Goal: Task Accomplishment & Management: Use online tool/utility

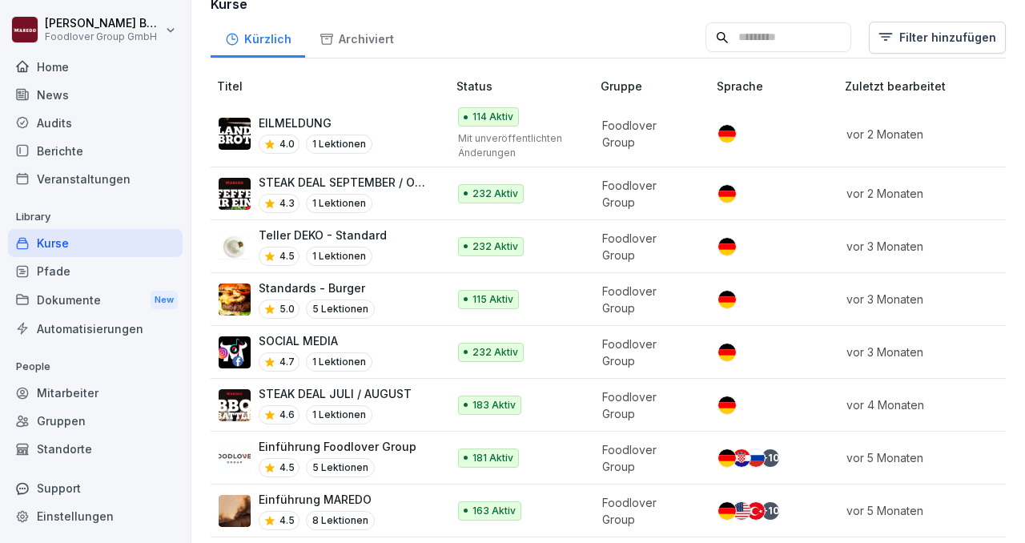
scroll to position [202, 0]
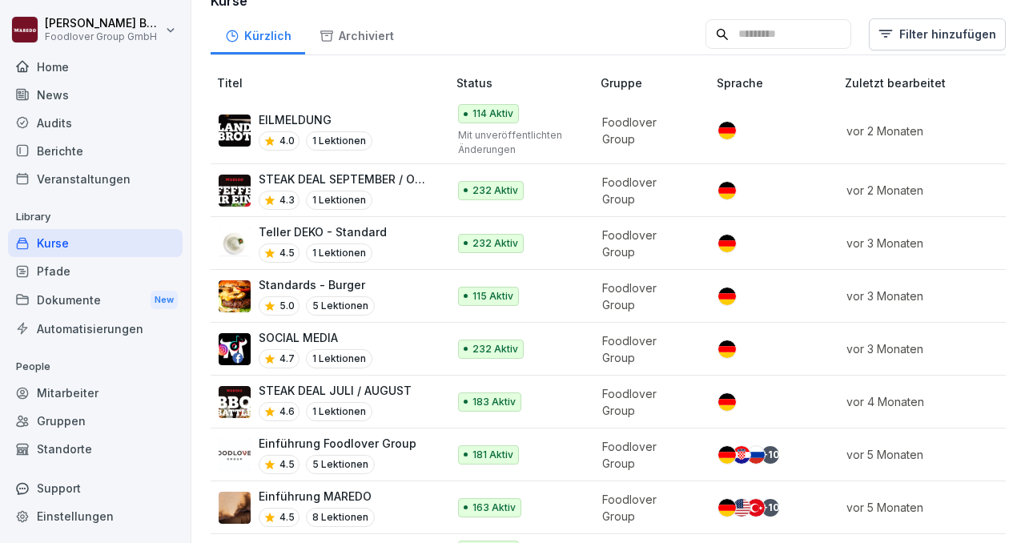
click at [319, 114] on p "EILMELDUNG" at bounding box center [316, 119] width 114 height 17
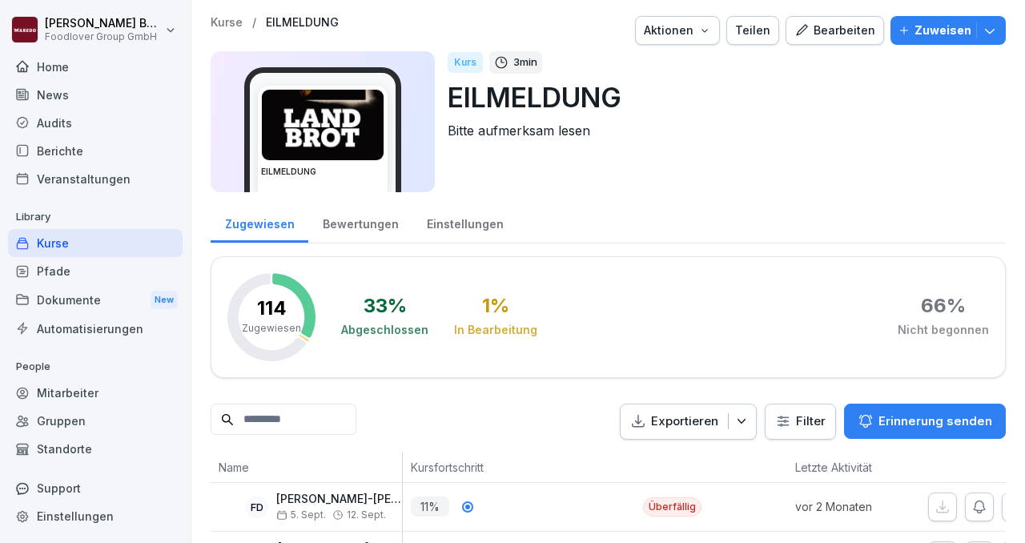
click at [997, 38] on icon "button" at bounding box center [989, 30] width 16 height 16
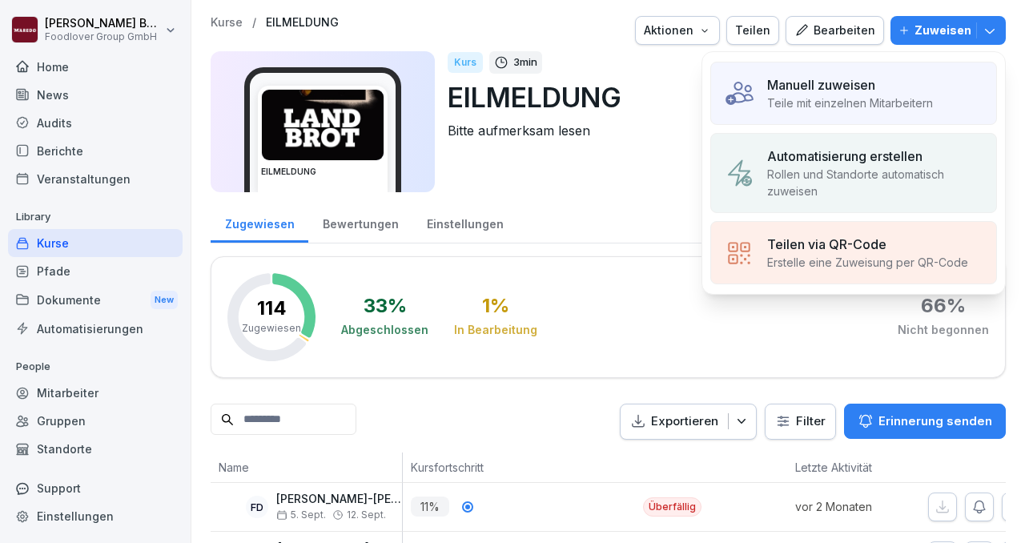
click at [861, 181] on p "Rollen und Standorte automatisch zuweisen" at bounding box center [875, 183] width 216 height 34
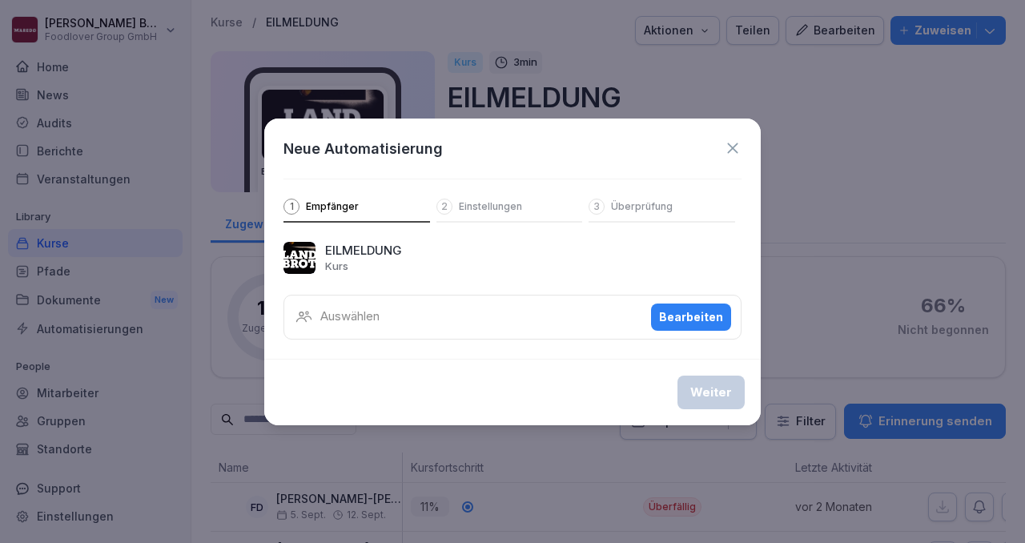
click at [477, 322] on div "Auswählen Bearbeiten" at bounding box center [512, 317] width 458 height 45
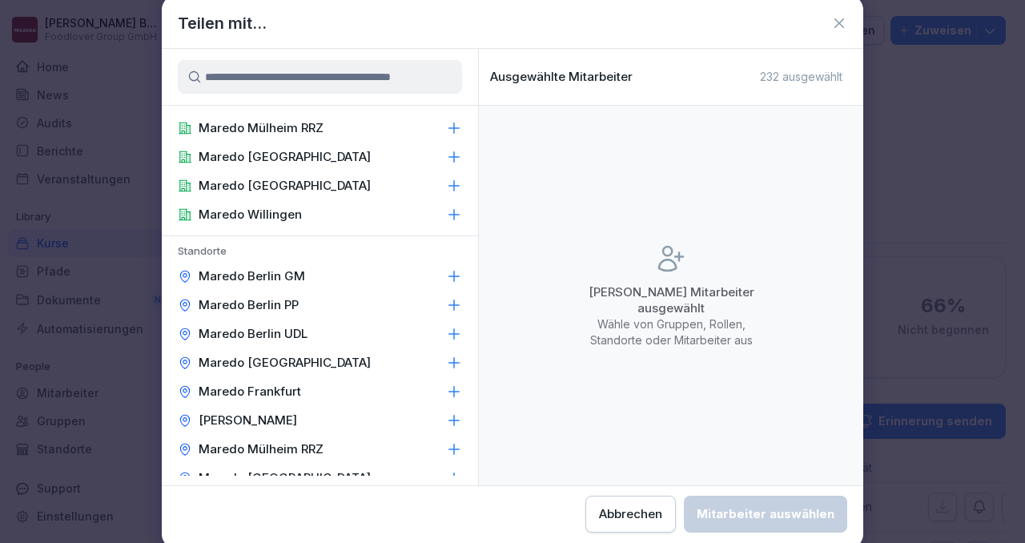
scroll to position [265, 0]
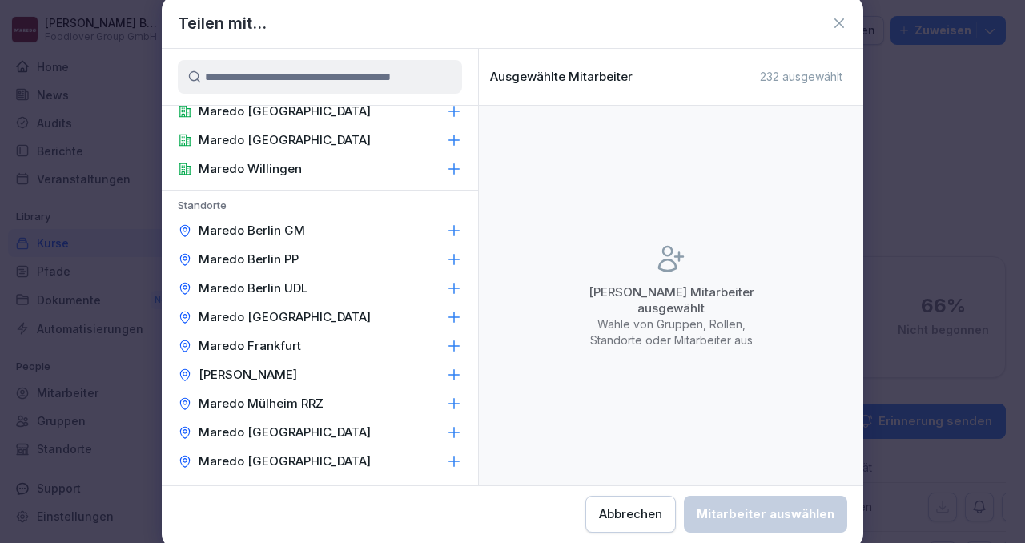
click at [447, 320] on icon at bounding box center [454, 317] width 16 height 16
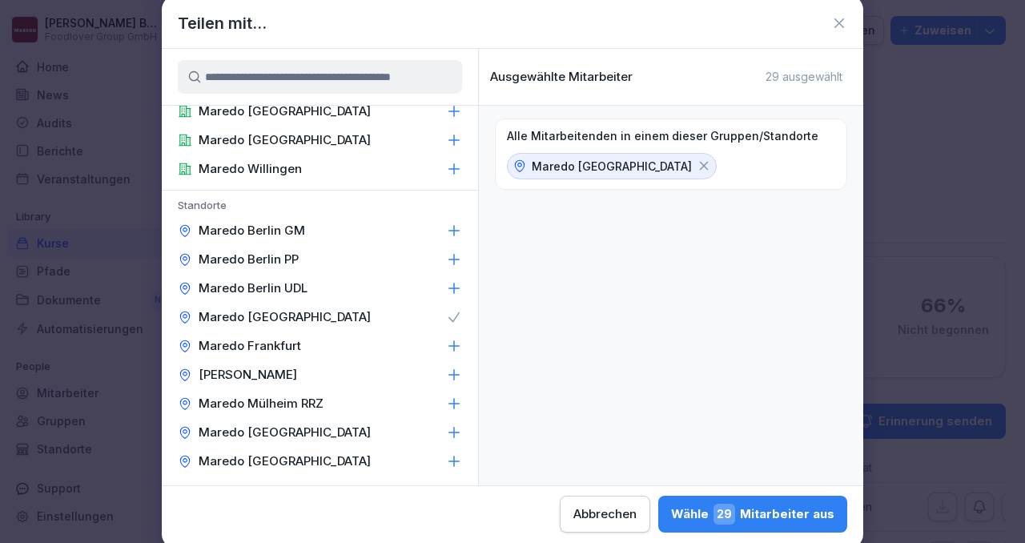
click at [696, 501] on button "Wähle 29 Mitarbeiter aus" at bounding box center [752, 513] width 189 height 37
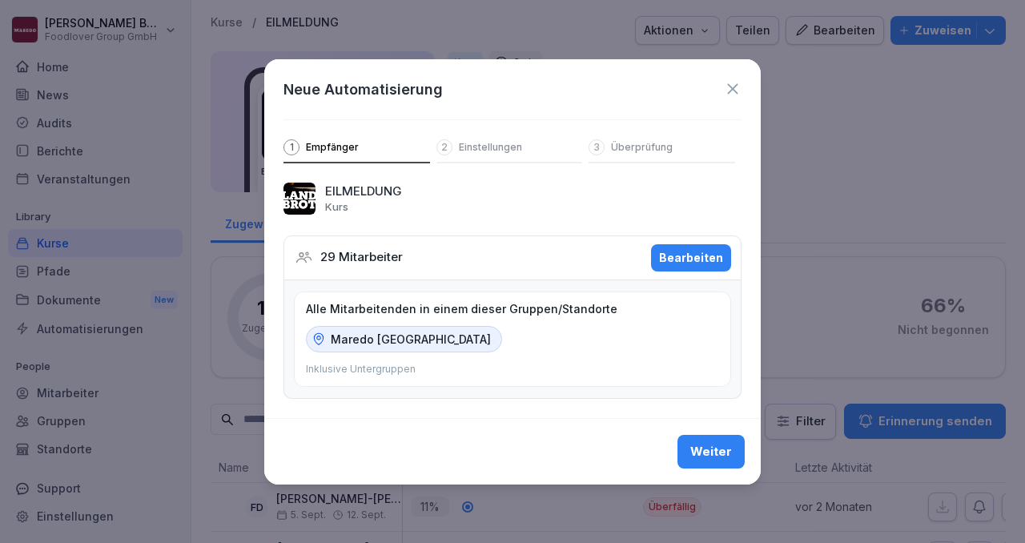
click at [705, 458] on div "Weiter" at bounding box center [711, 452] width 42 height 18
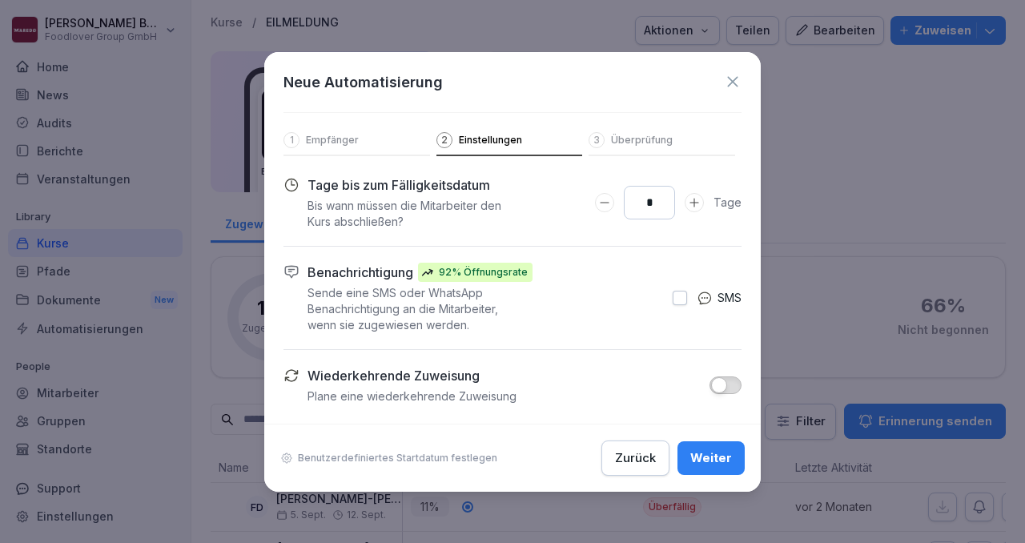
click at [705, 458] on div "Weiter" at bounding box center [711, 458] width 42 height 18
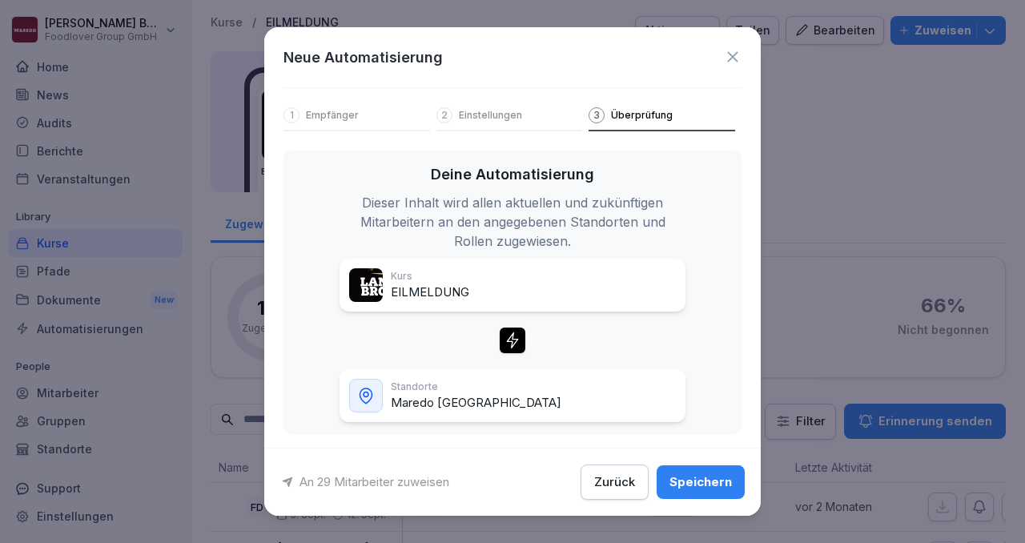
click at [693, 484] on div "Speichern" at bounding box center [700, 482] width 62 height 18
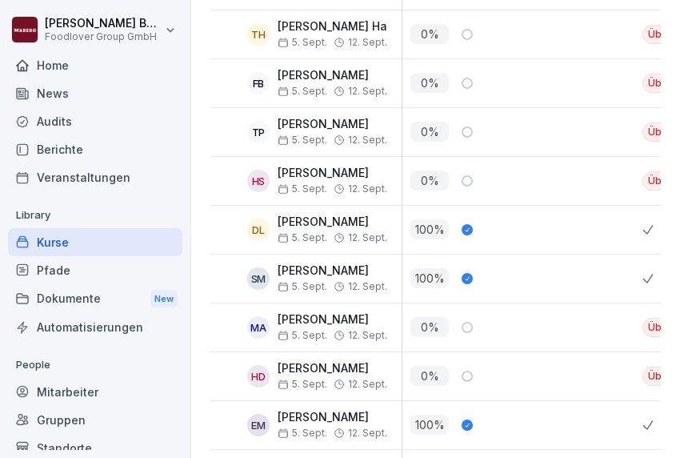
scroll to position [718, 0]
